Goal: Find specific page/section: Find specific page/section

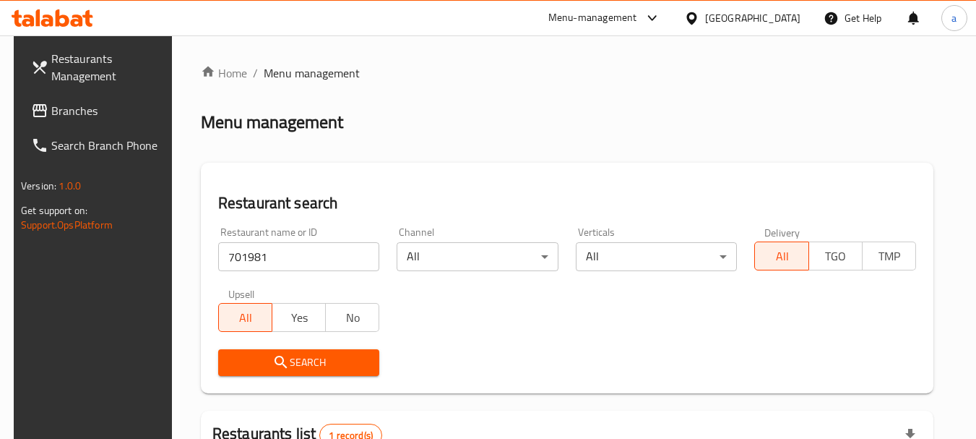
scroll to position [194, 0]
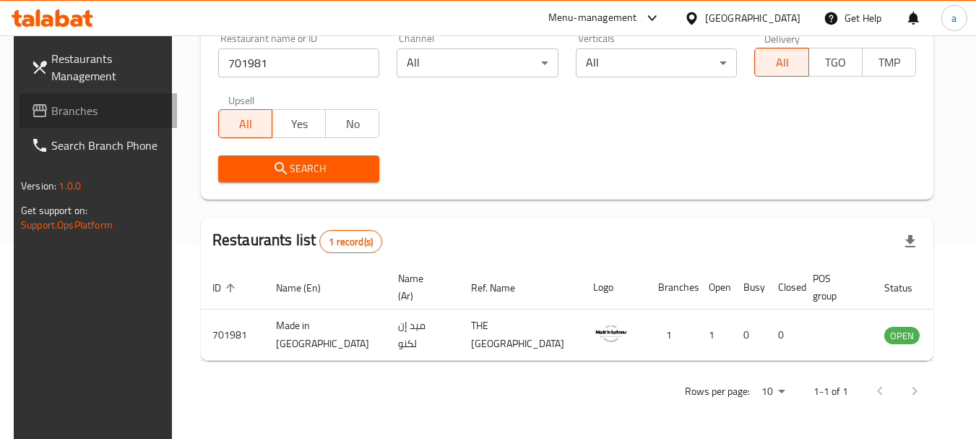
click at [54, 113] on span "Branches" at bounding box center [108, 110] width 114 height 17
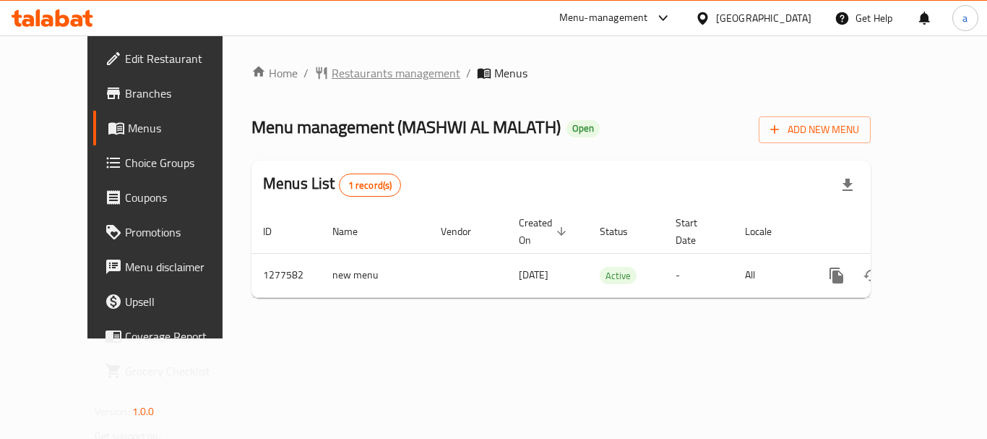
click at [336, 69] on span "Restaurants management" at bounding box center [396, 72] width 129 height 17
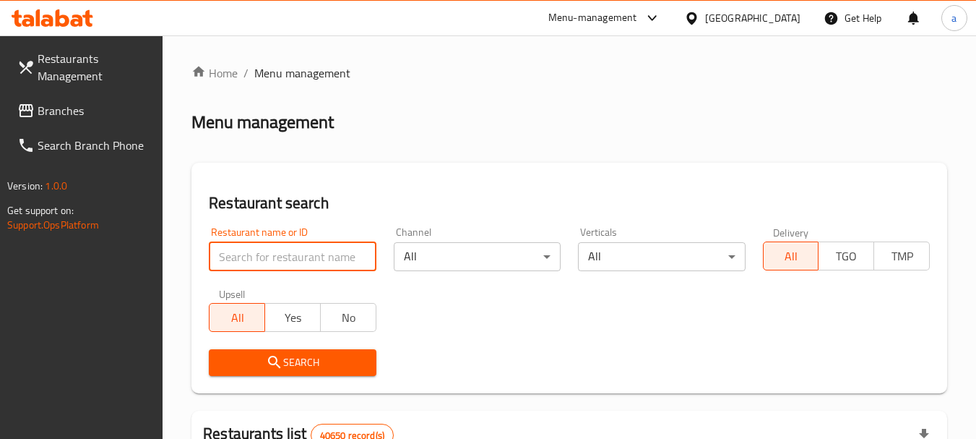
click at [277, 258] on input "search" at bounding box center [292, 256] width 167 height 29
paste input "692521"
type input "692521"
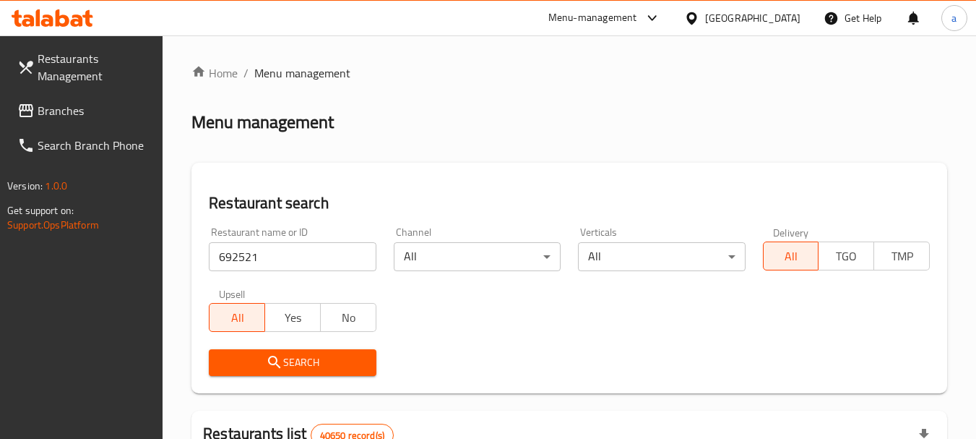
click at [290, 363] on span "Search" at bounding box center [292, 362] width 144 height 18
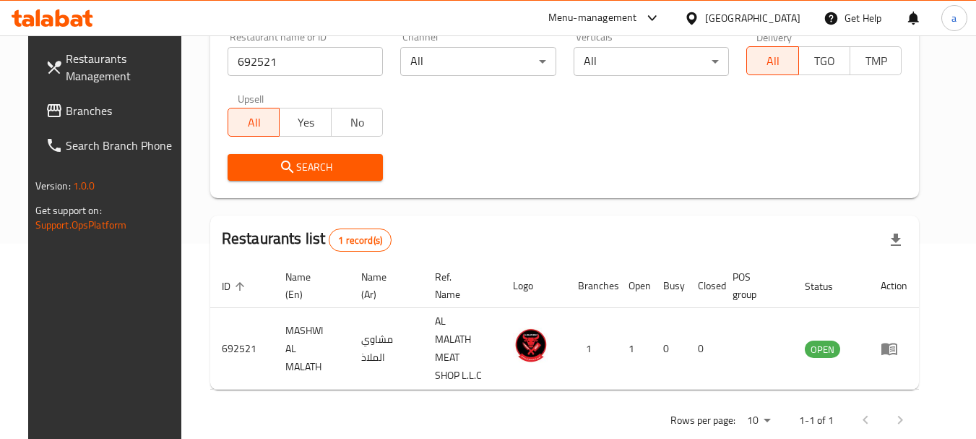
scroll to position [206, 0]
